Goal: Check status: Check status

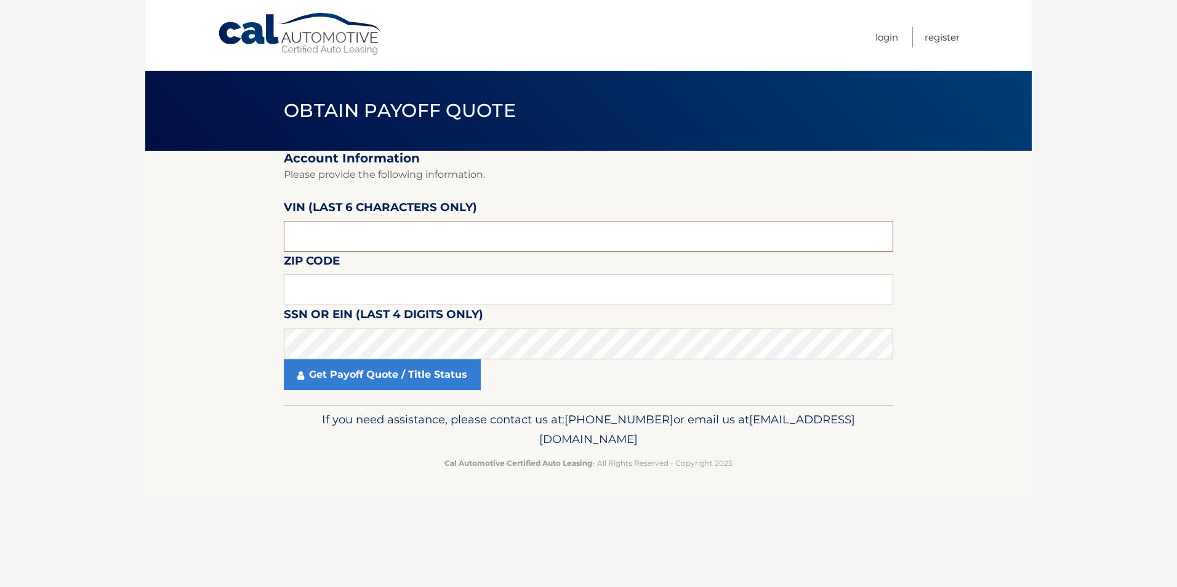
click at [392, 233] on input "text" at bounding box center [588, 236] width 609 height 31
type input "538736"
type input "14227"
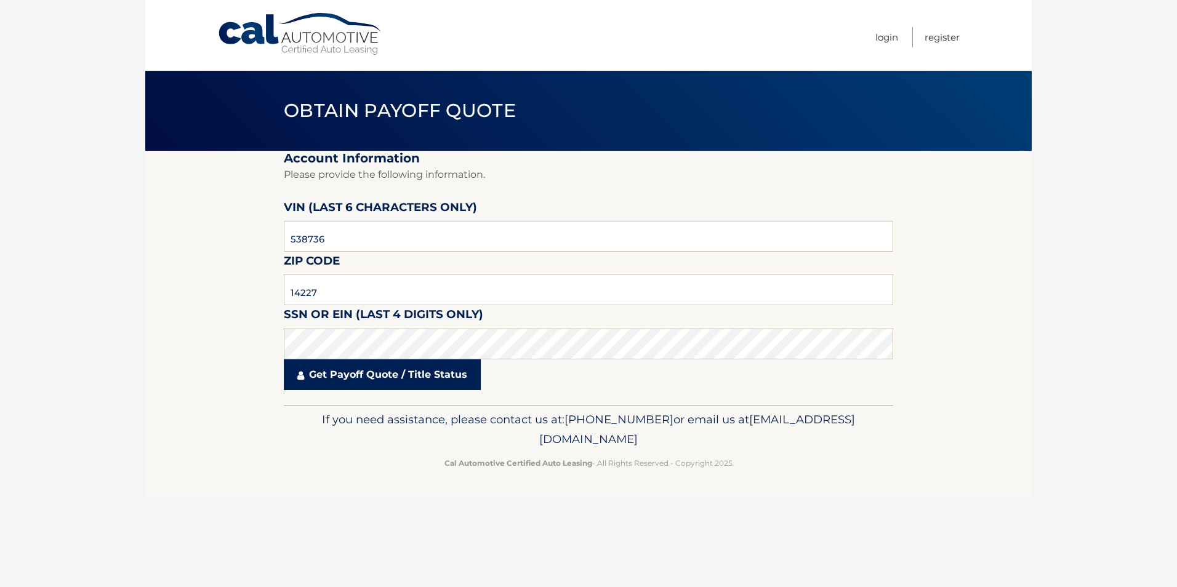
click at [367, 374] on link "Get Payoff Quote / Title Status" at bounding box center [382, 374] width 197 height 31
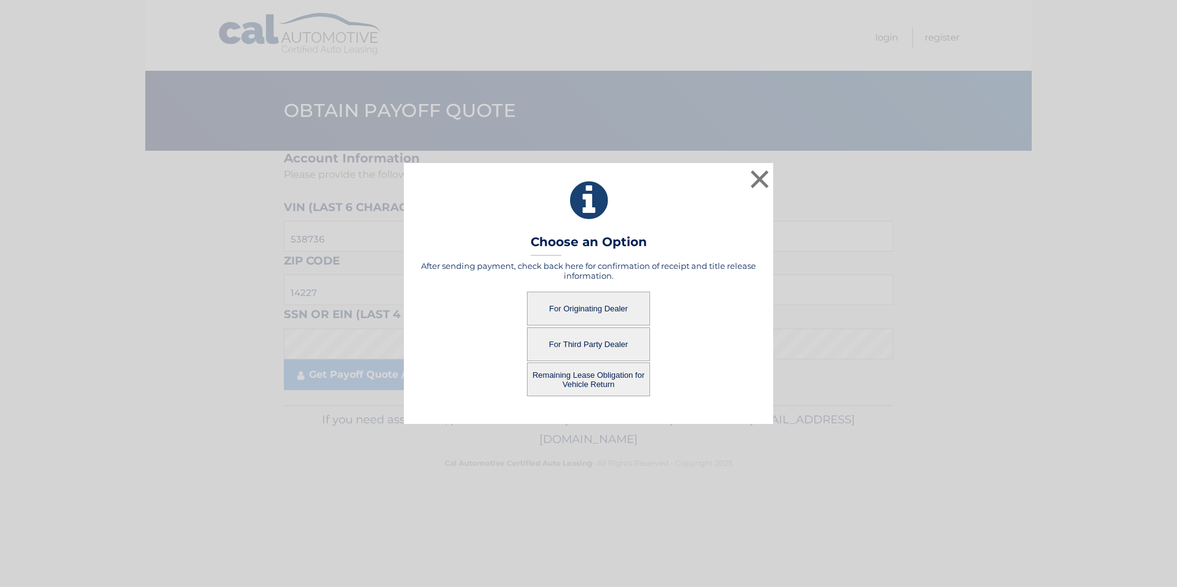
click at [612, 301] on button "For Originating Dealer" at bounding box center [588, 309] width 123 height 34
click at [574, 311] on button "For Originating Dealer" at bounding box center [588, 309] width 123 height 34
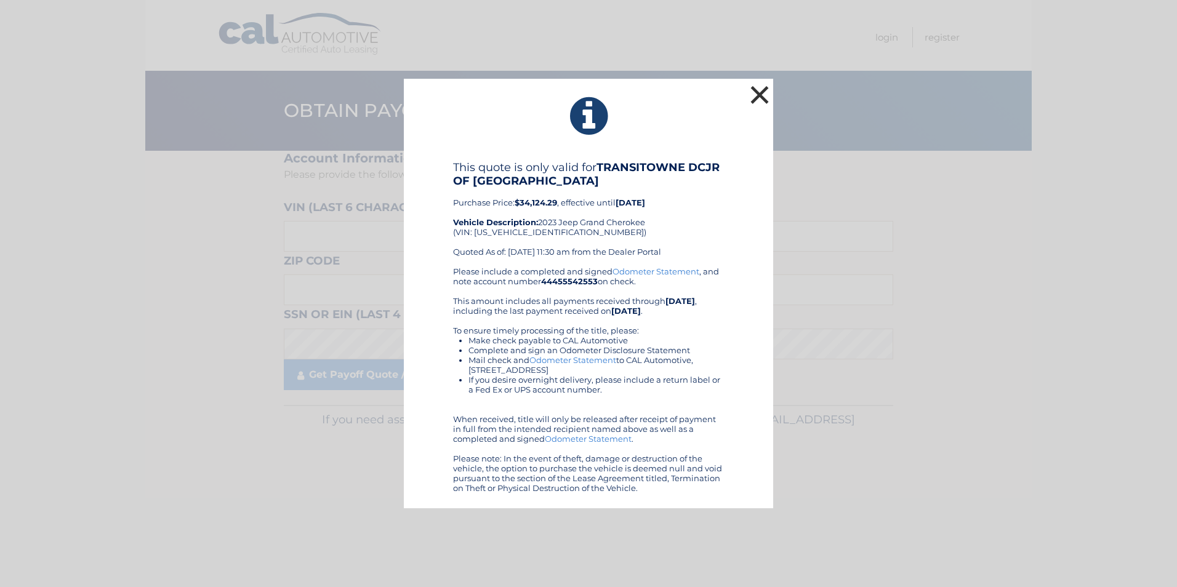
drag, startPoint x: 757, startPoint y: 86, endPoint x: 739, endPoint y: 98, distance: 20.8
click at [728, 110] on div "× This quote is only valid for TRANSITOWNE DCJR OF WEST SENECA Purchase Price: …" at bounding box center [588, 294] width 369 height 430
click at [763, 89] on button "×" at bounding box center [759, 94] width 25 height 25
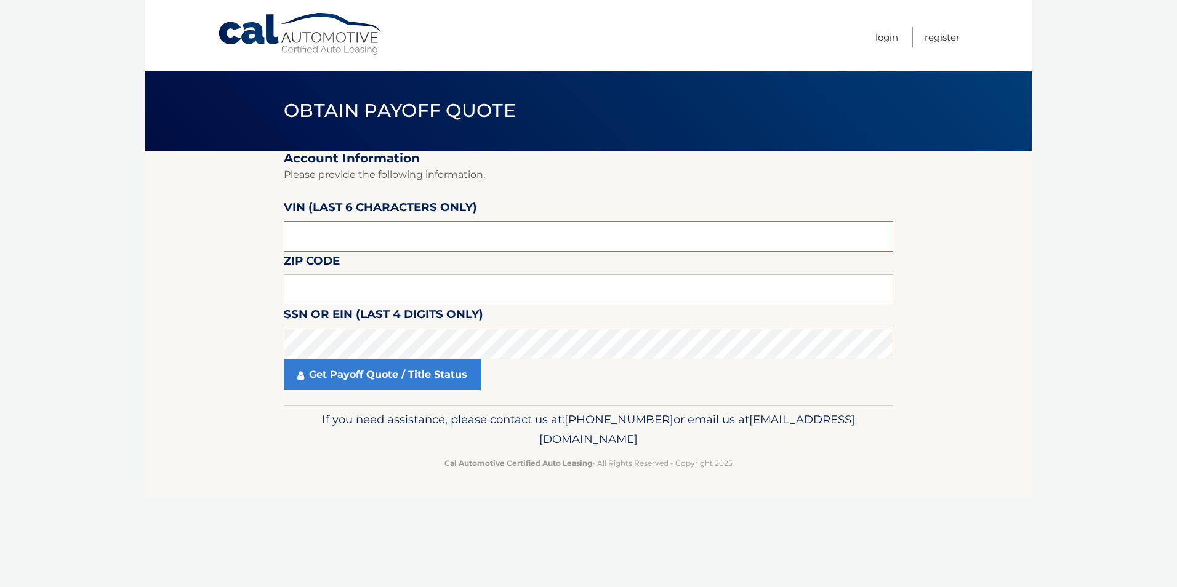
click at [365, 238] on input "text" at bounding box center [588, 236] width 609 height 31
type input "538736"
click at [376, 287] on input "text" at bounding box center [588, 290] width 609 height 31
type input "14227"
click at [822, 385] on div "Get Payoff Quote / Title Status" at bounding box center [588, 374] width 609 height 31
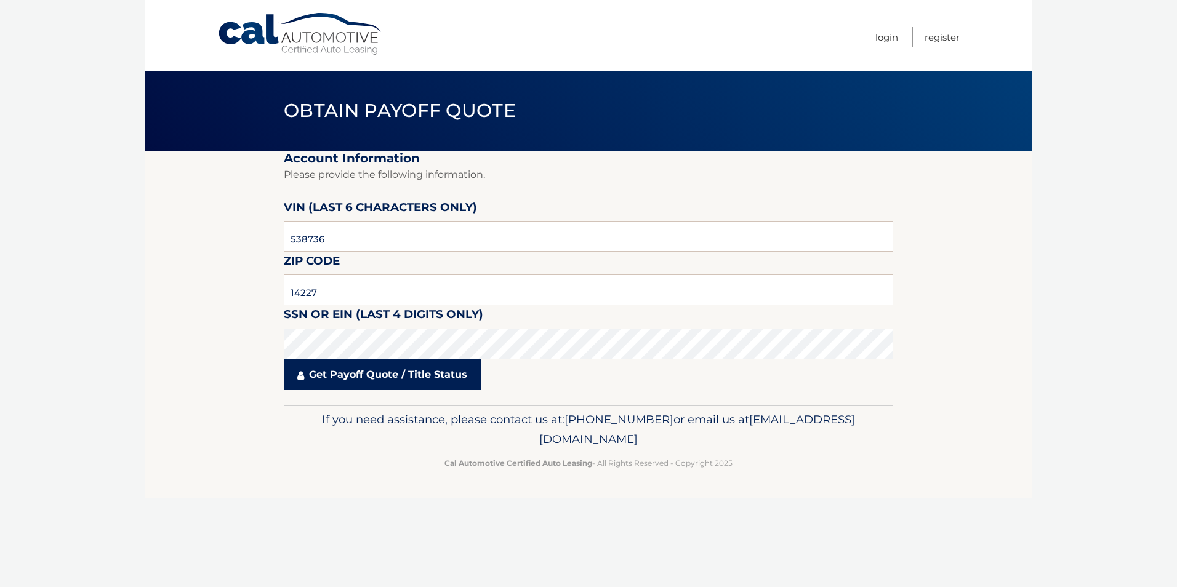
click at [376, 371] on link "Get Payoff Quote / Title Status" at bounding box center [382, 374] width 197 height 31
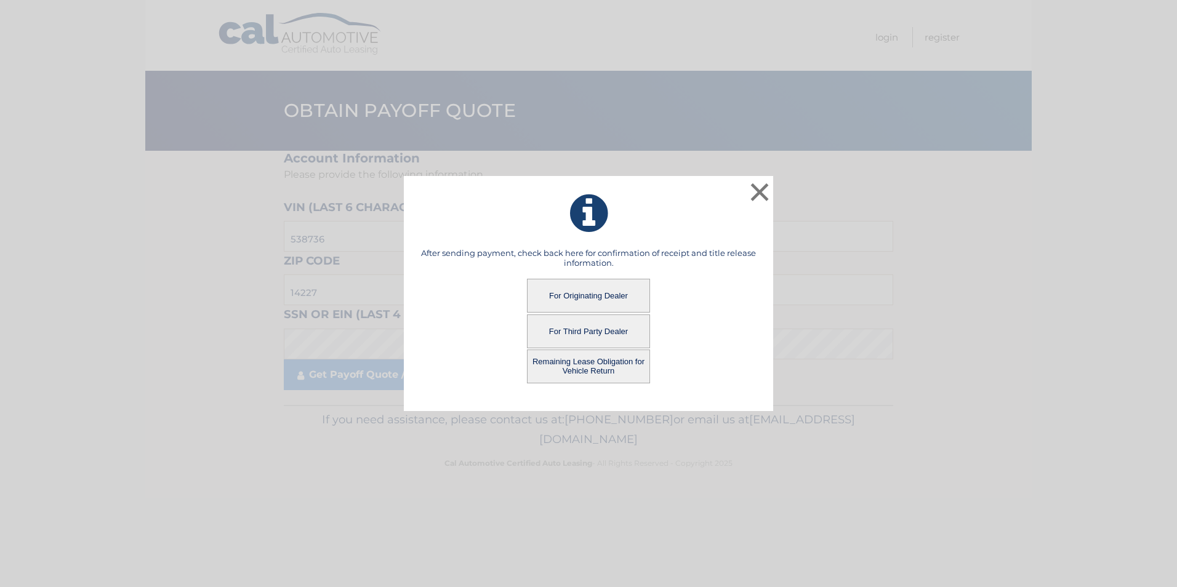
click at [613, 326] on button "For Third Party Dealer" at bounding box center [588, 332] width 123 height 34
click at [606, 330] on button "For Third Party Dealer" at bounding box center [588, 332] width 123 height 34
click at [606, 329] on button "For Third Party Dealer" at bounding box center [588, 332] width 123 height 34
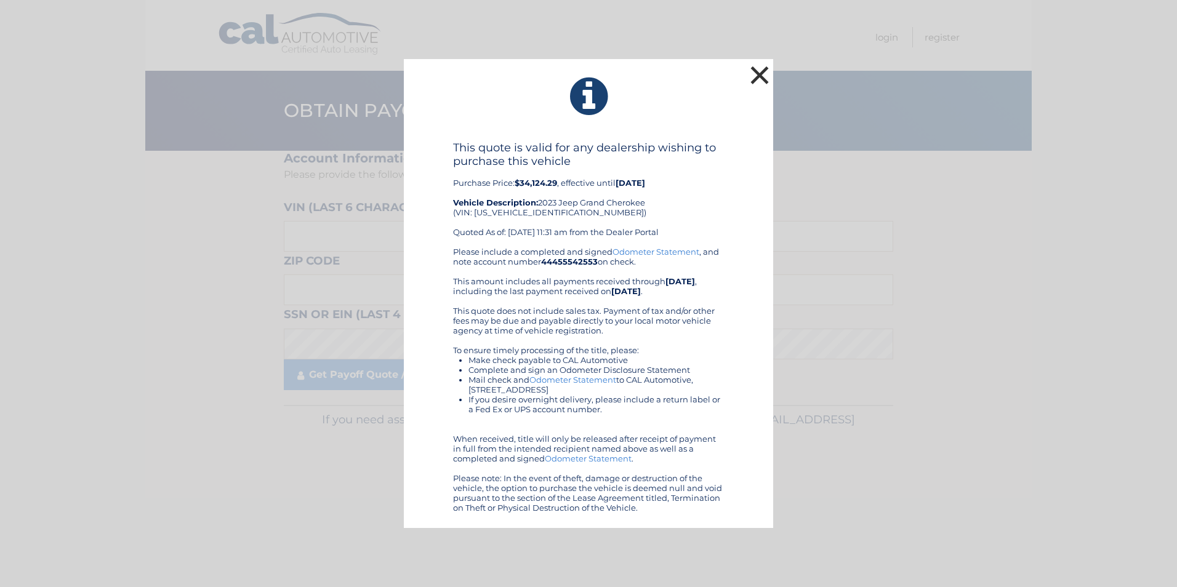
click at [762, 71] on button "×" at bounding box center [759, 75] width 25 height 25
